Goal: Navigation & Orientation: Find specific page/section

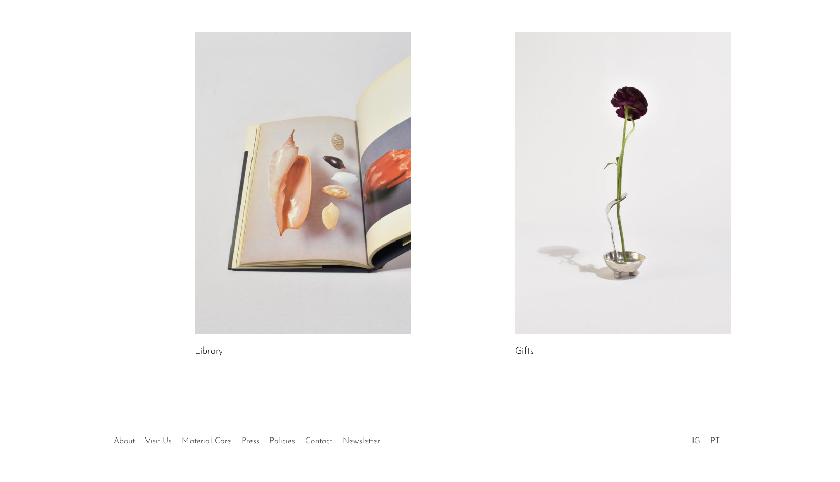
scroll to position [531, 0]
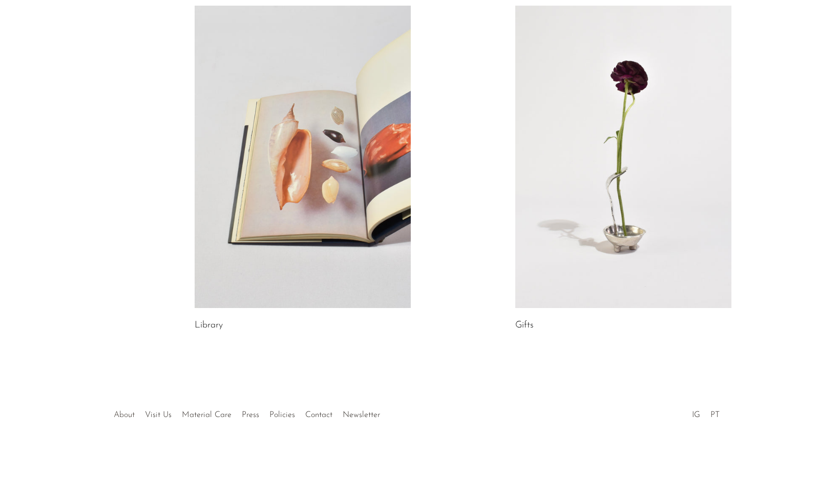
click at [134, 418] on link "About" at bounding box center [124, 415] width 21 height 8
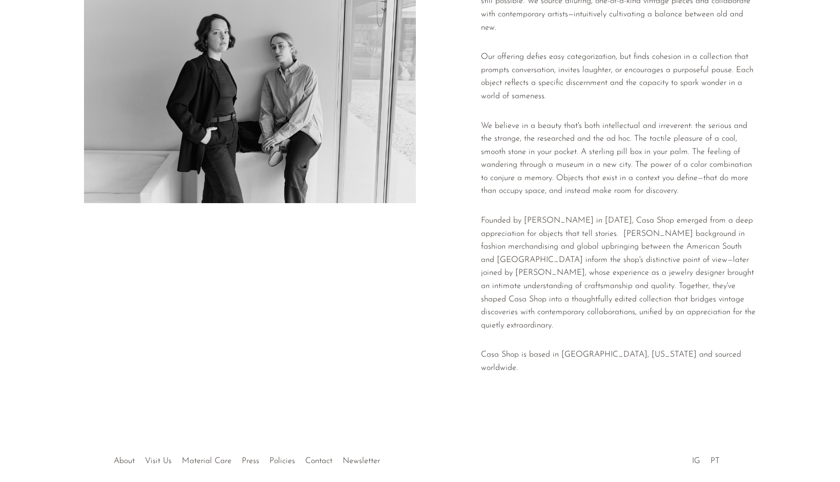
scroll to position [127, 0]
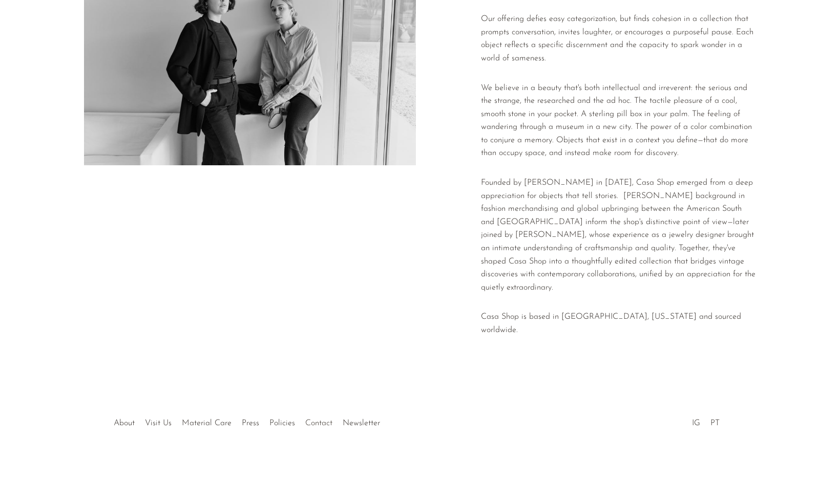
click at [320, 419] on link "Contact" at bounding box center [318, 423] width 27 height 8
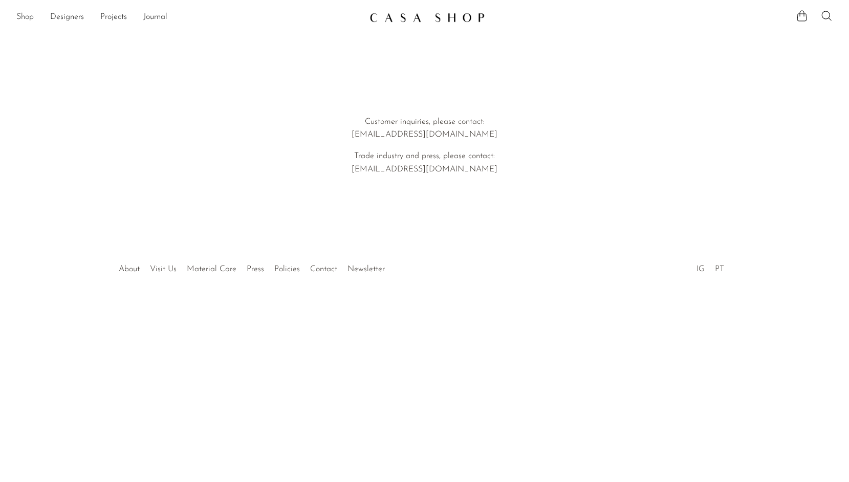
click at [27, 18] on link "Shop" at bounding box center [24, 17] width 17 height 13
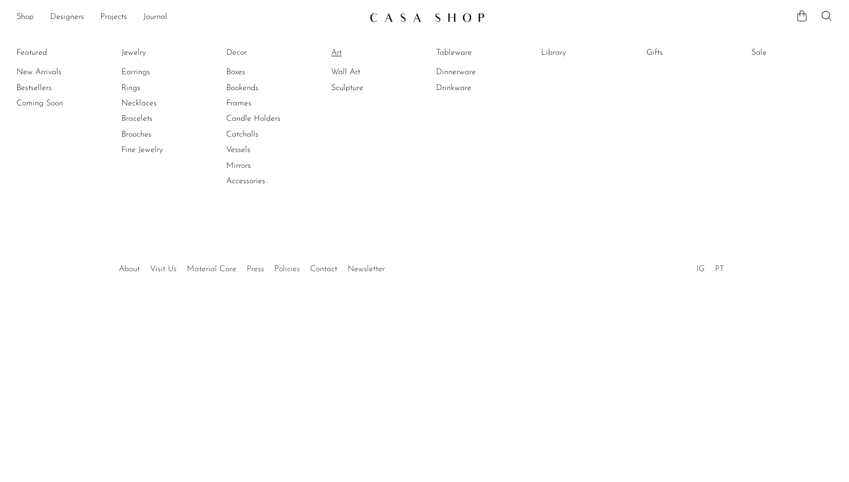
click at [340, 51] on link "Art" at bounding box center [369, 52] width 77 height 11
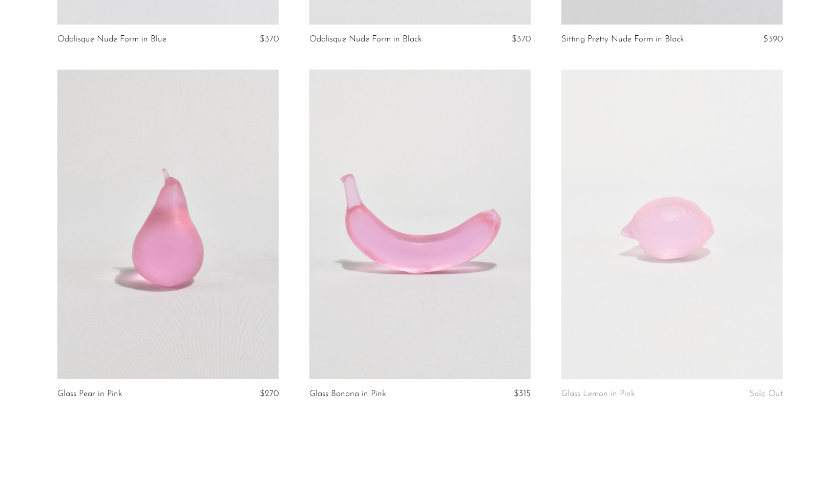
scroll to position [4118, 0]
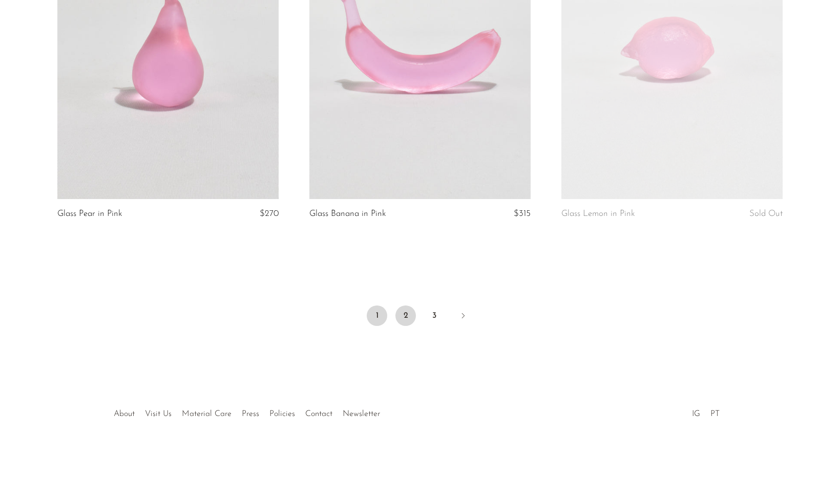
click at [403, 317] on link "2" at bounding box center [405, 316] width 20 height 20
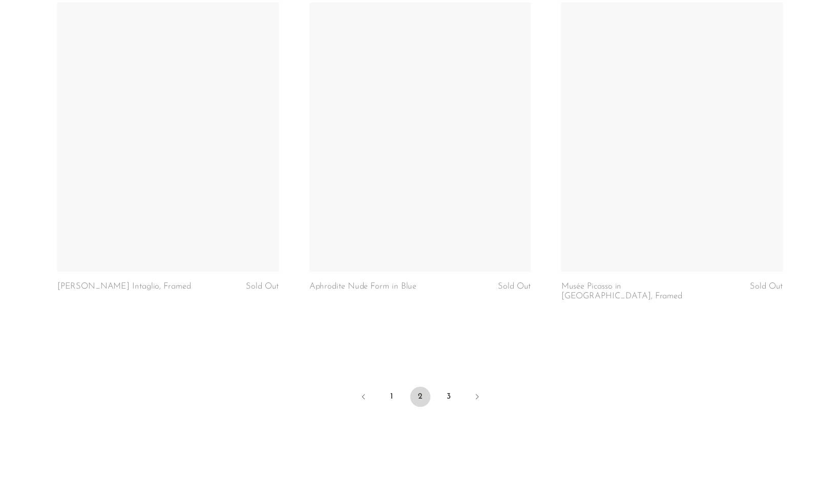
scroll to position [4073, 0]
